Goal: Transaction & Acquisition: Purchase product/service

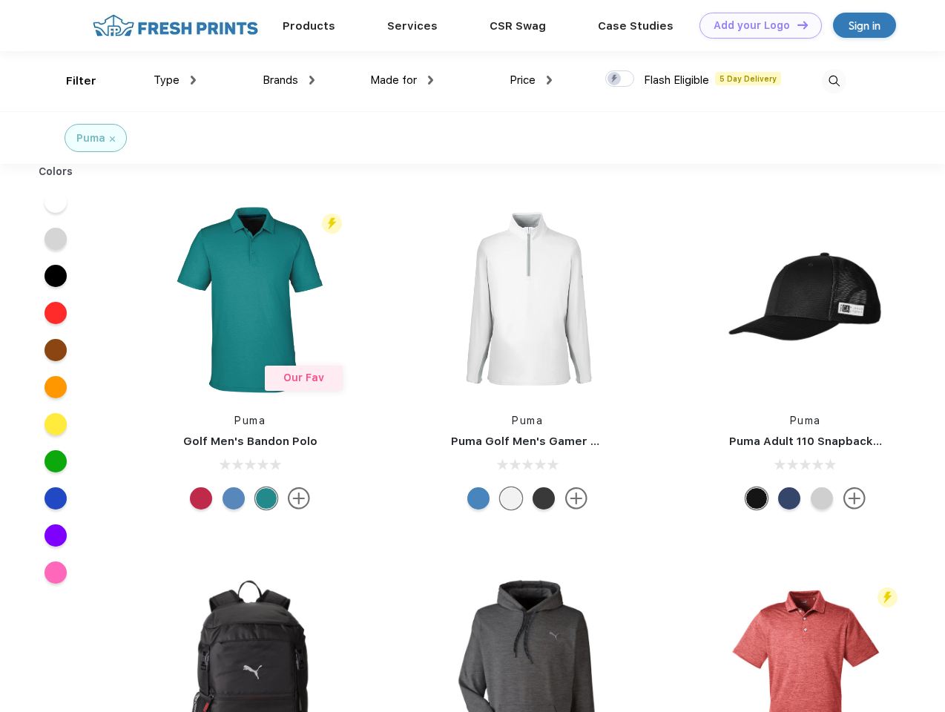
click at [755, 25] on link "Add your Logo Design Tool" at bounding box center [761, 26] width 122 height 26
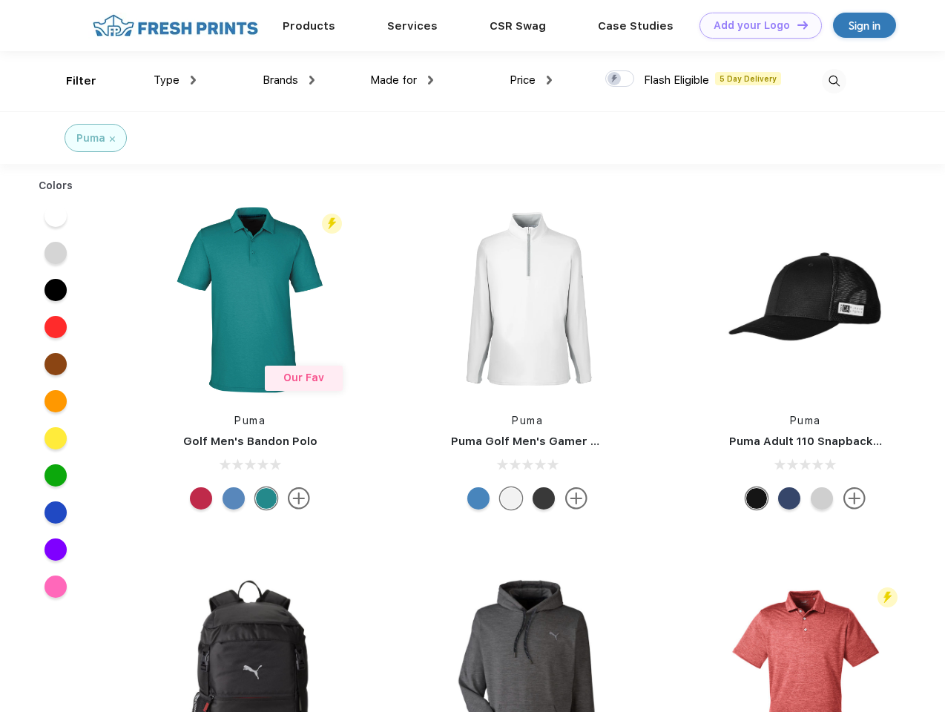
click at [0, 0] on div "Design Tool" at bounding box center [0, 0] width 0 height 0
click at [796, 24] on link "Add your Logo Design Tool" at bounding box center [761, 26] width 122 height 26
click at [71, 81] on div "Filter" at bounding box center [81, 81] width 30 height 17
click at [175, 80] on span "Type" at bounding box center [167, 79] width 26 height 13
click at [289, 80] on span "Brands" at bounding box center [281, 79] width 36 height 13
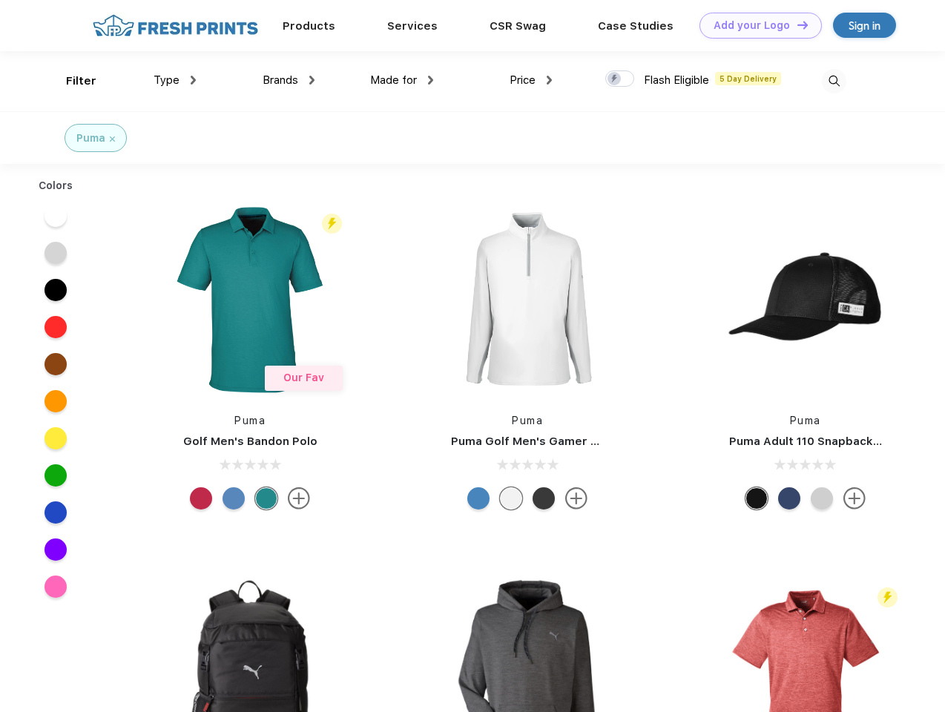
click at [402, 80] on span "Made for" at bounding box center [393, 79] width 47 height 13
click at [531, 80] on span "Price" at bounding box center [523, 79] width 26 height 13
click at [620, 79] on div at bounding box center [619, 78] width 29 height 16
click at [615, 79] on input "checkbox" at bounding box center [610, 75] width 10 height 10
click at [834, 81] on img at bounding box center [834, 81] width 24 height 24
